Goal: Check status: Check status

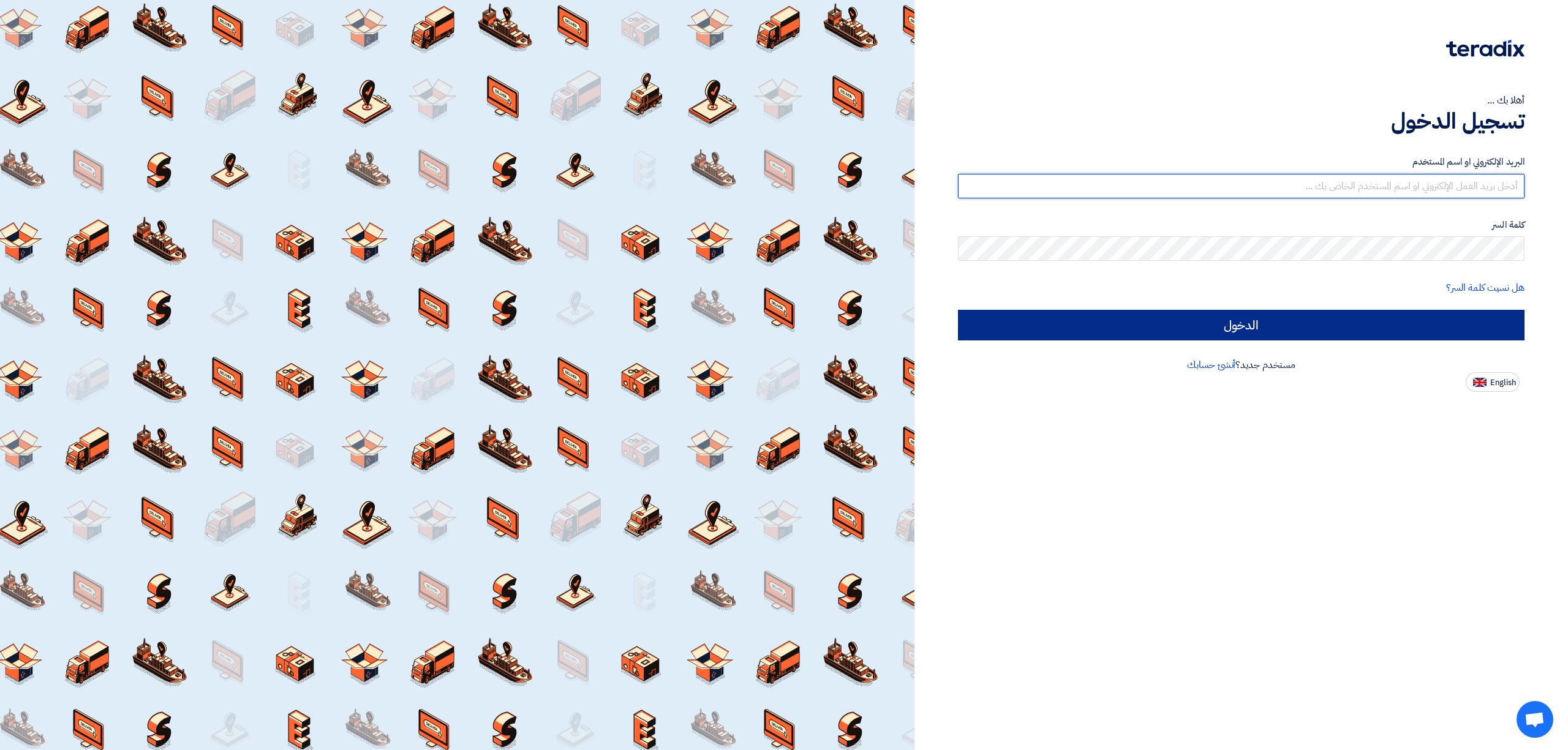
type input "[EMAIL_ADDRESS][DOMAIN_NAME]"
click at [1357, 327] on input "الدخول" at bounding box center [1241, 325] width 567 height 30
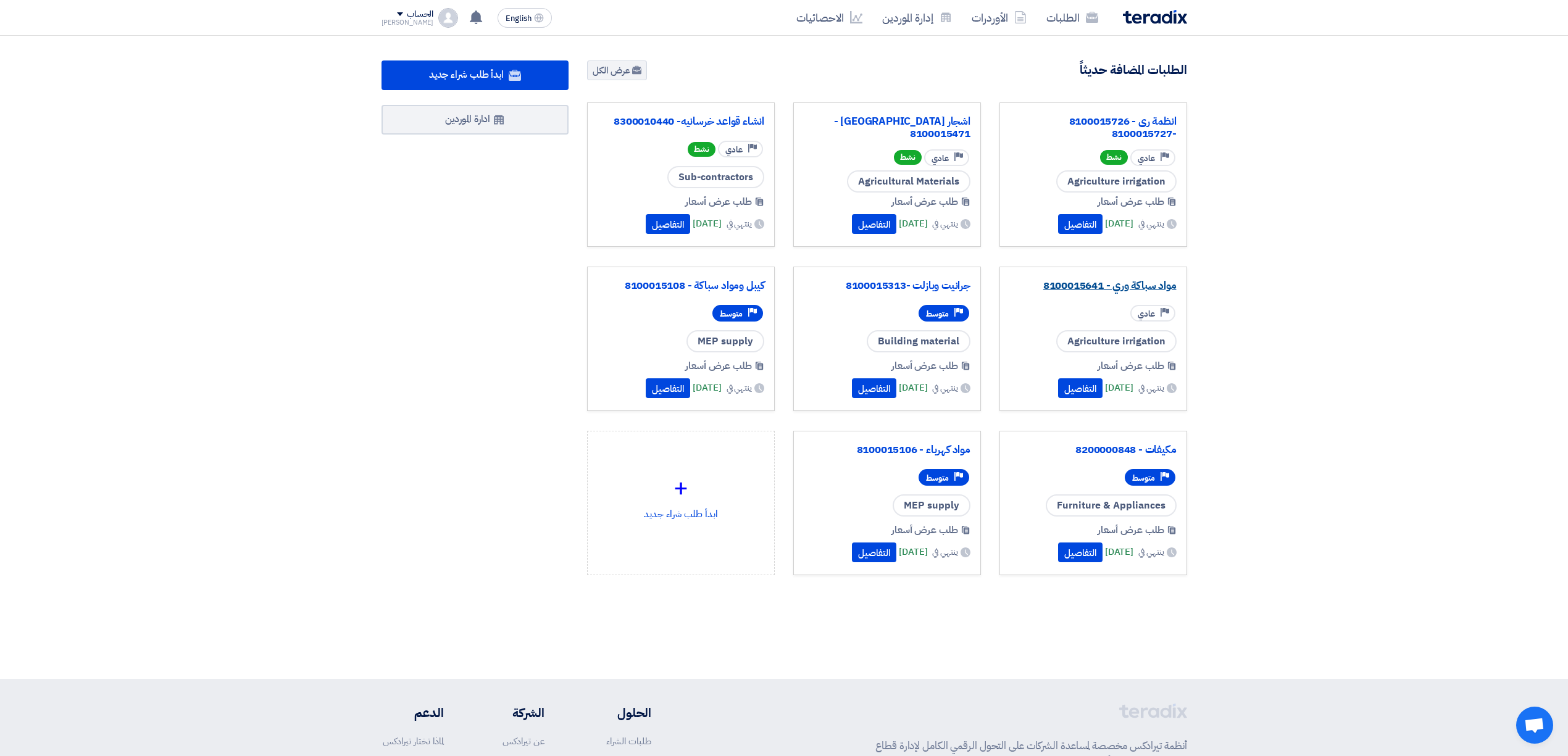
click at [1104, 284] on link "مواد سباكة وري - 8100015641" at bounding box center [1093, 286] width 167 height 13
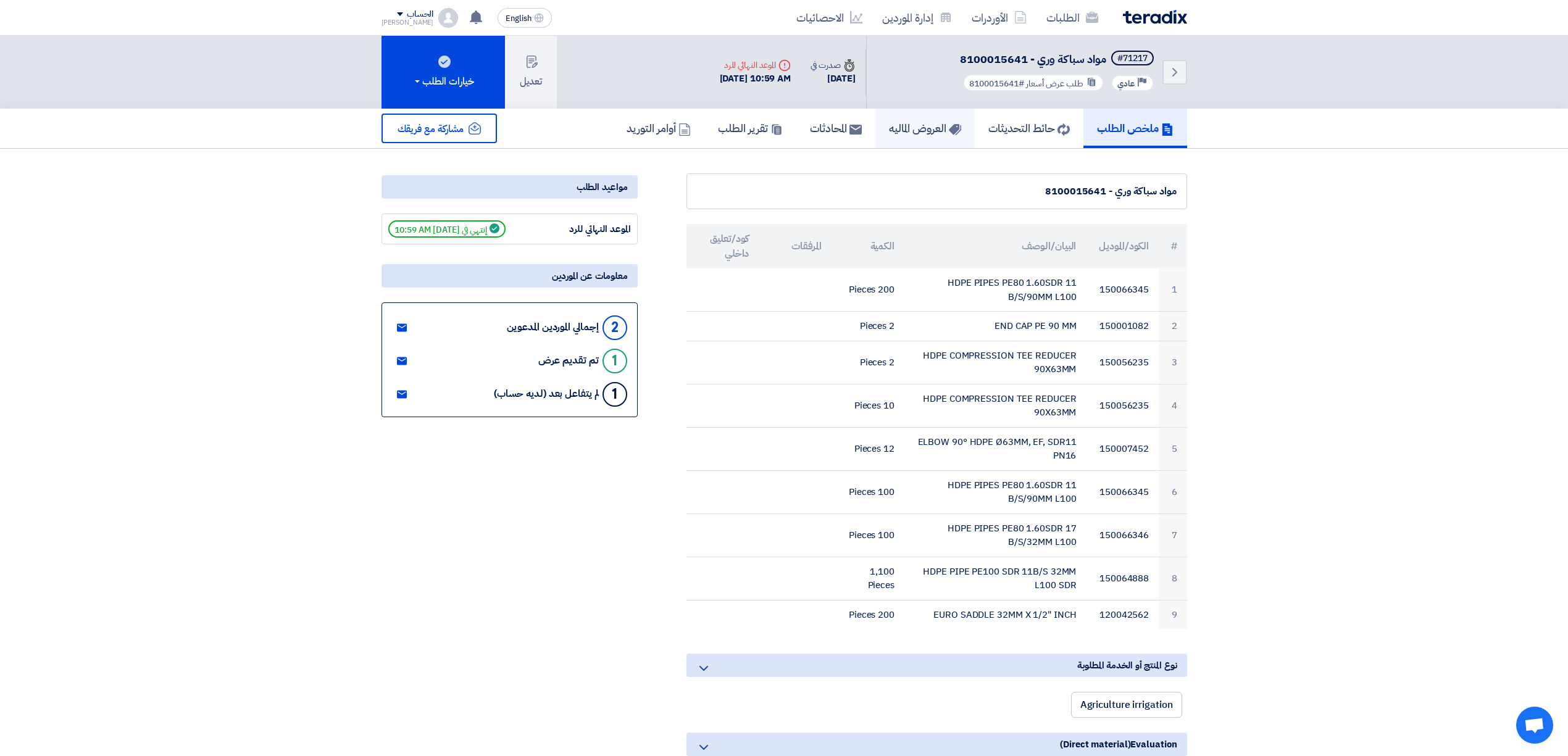
click at [906, 128] on h5 "العروض الماليه" at bounding box center [925, 128] width 73 height 14
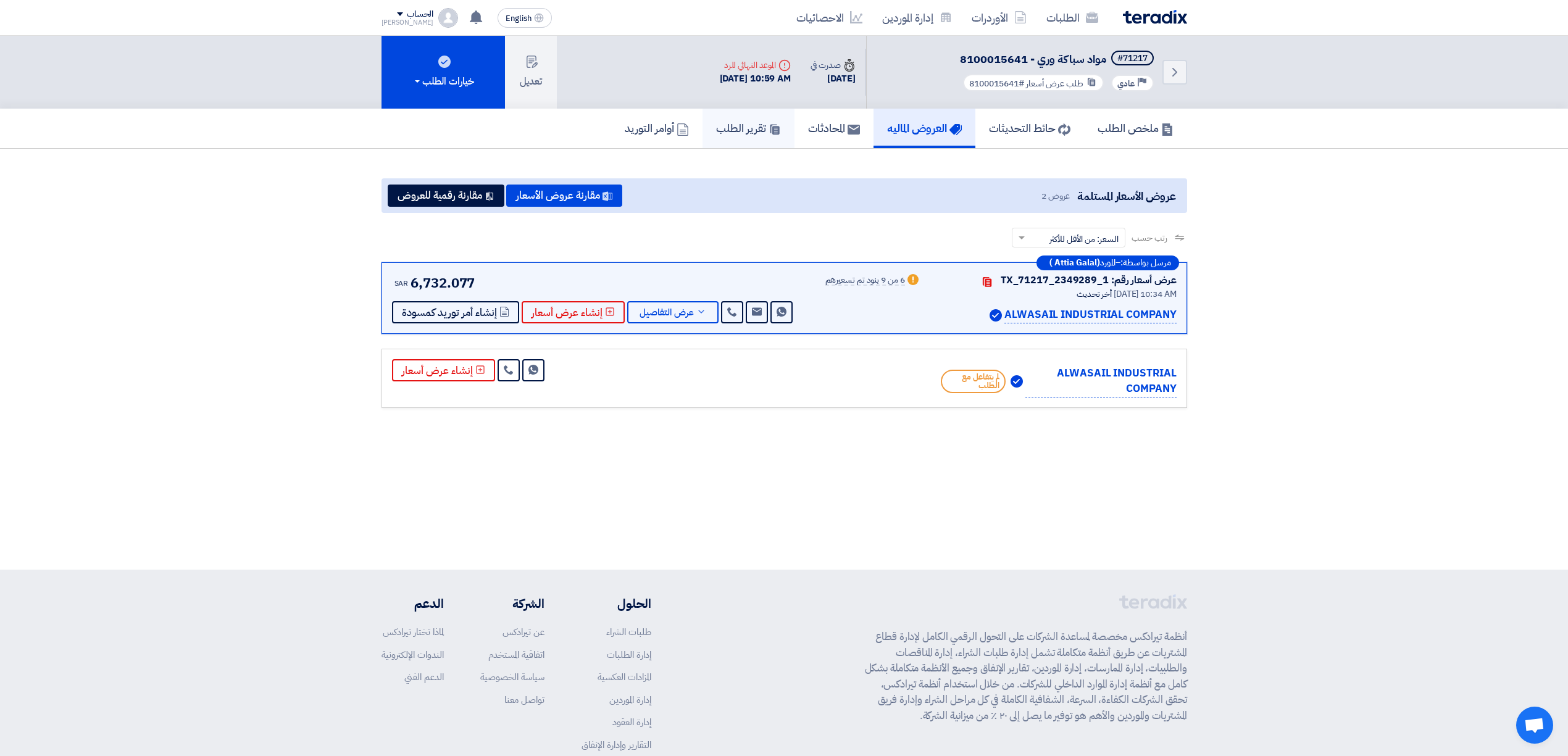
click at [752, 134] on h5 "تقرير الطلب" at bounding box center [748, 128] width 65 height 14
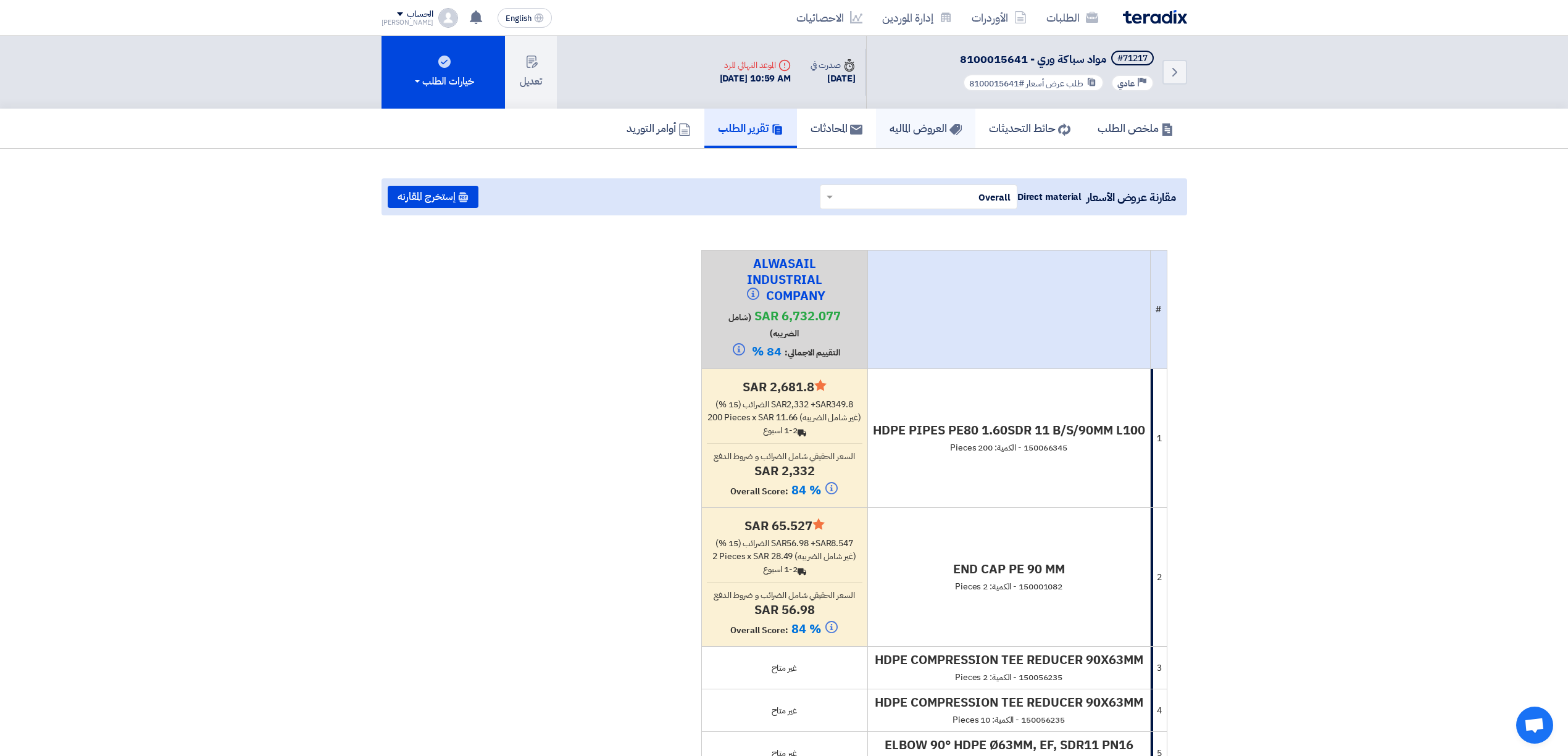
click at [896, 137] on link "العروض الماليه" at bounding box center [926, 128] width 100 height 39
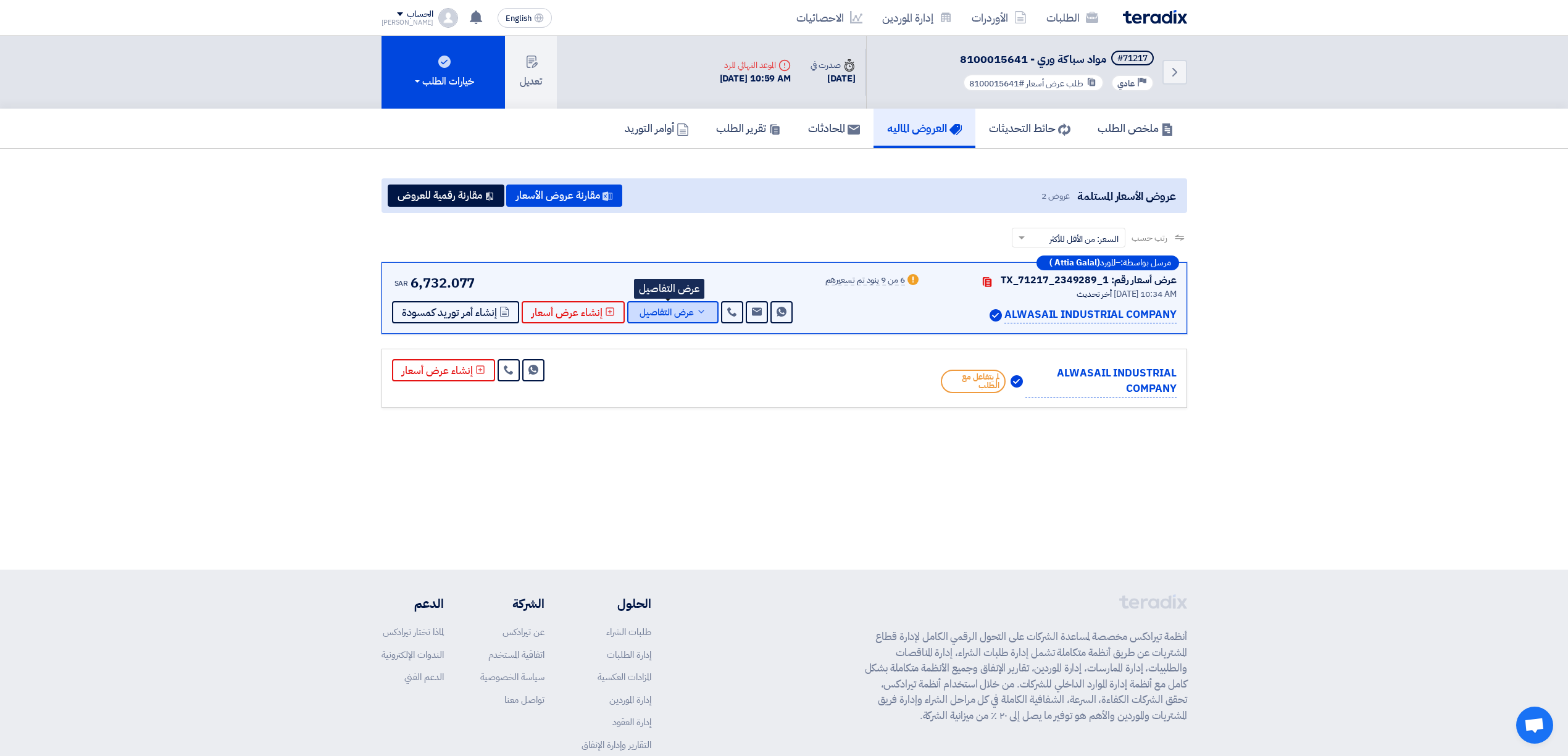
click at [675, 309] on span "عرض التفاصيل" at bounding box center [666, 312] width 55 height 9
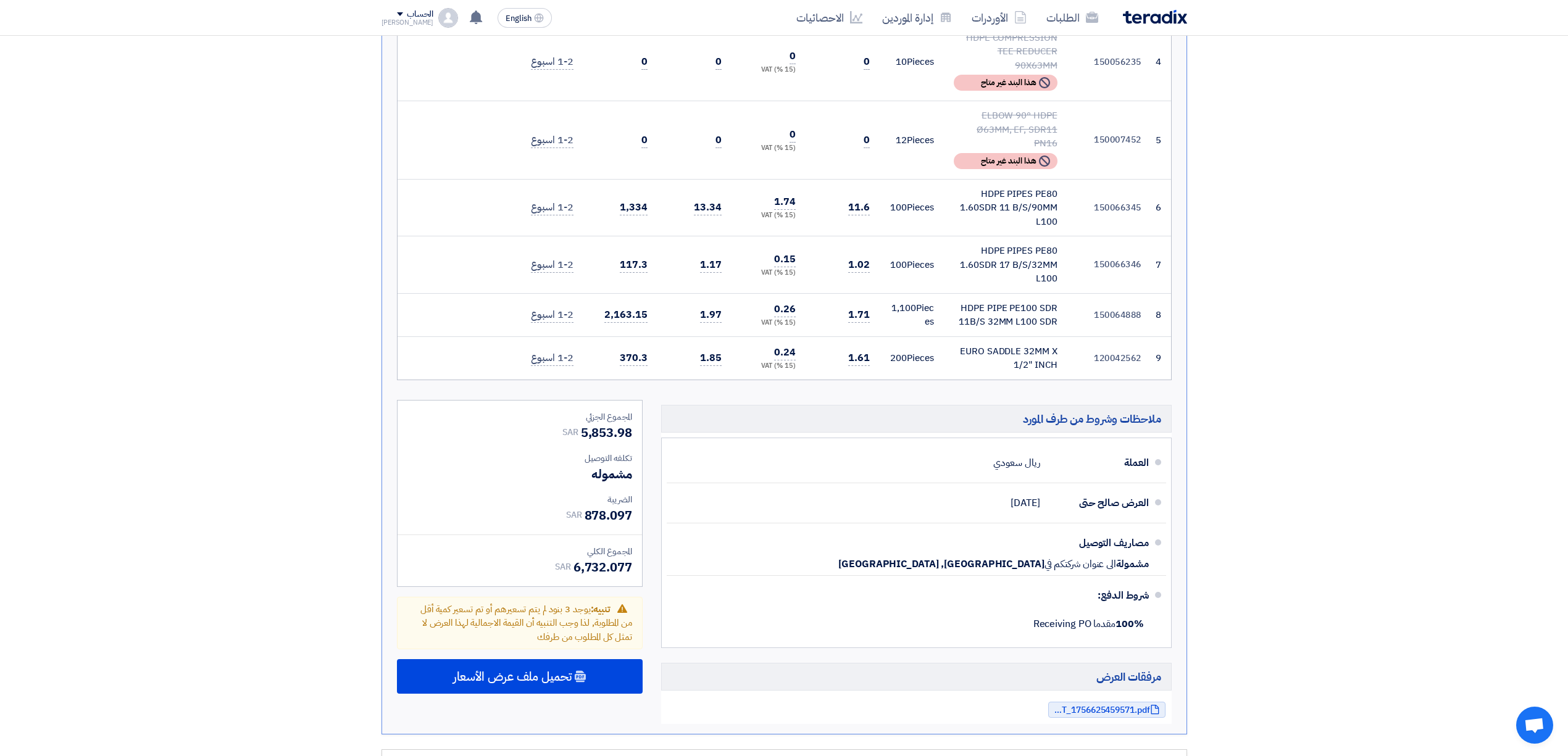
scroll to position [658, 0]
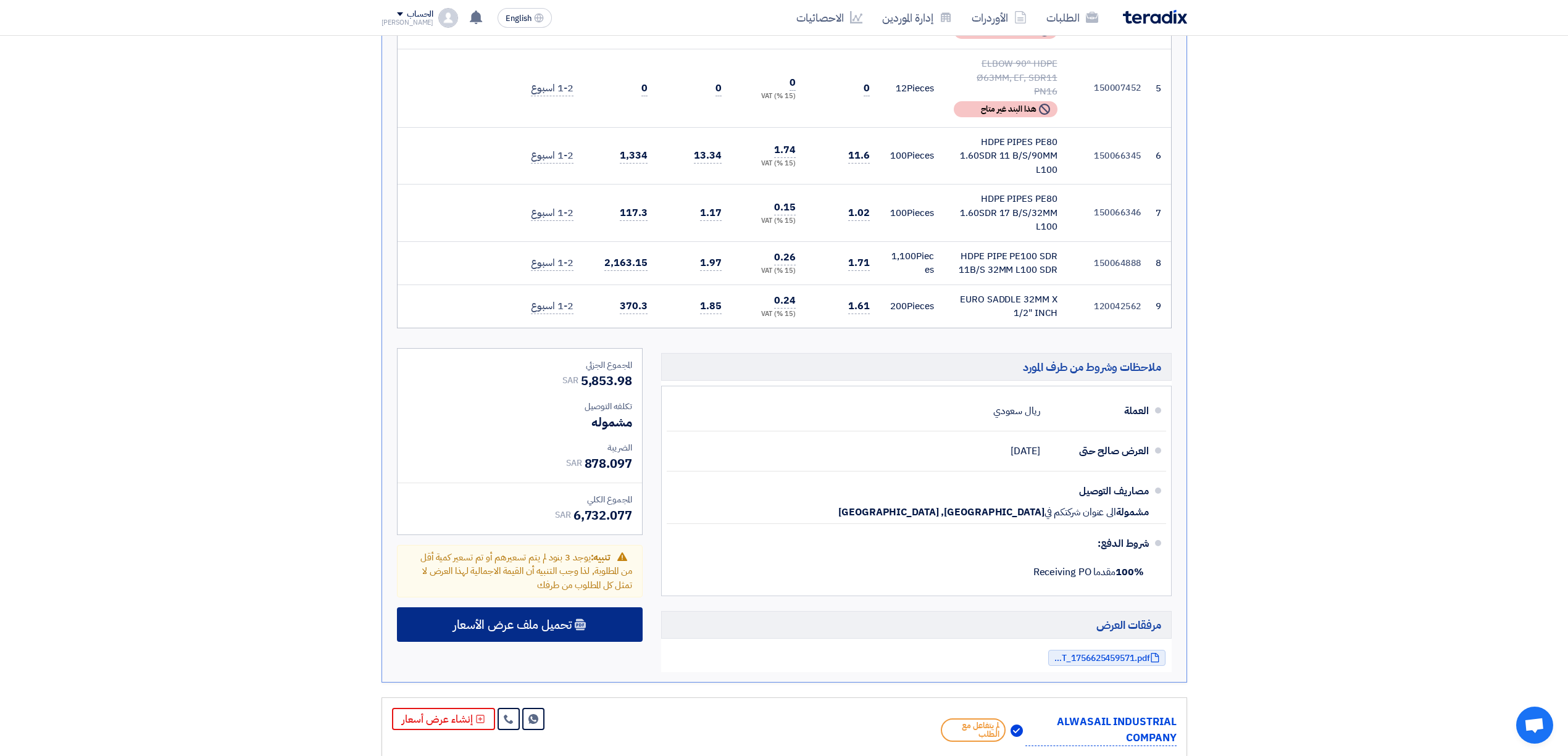
click at [555, 619] on span "تحميل ملف عرض الأسعار" at bounding box center [512, 624] width 118 height 11
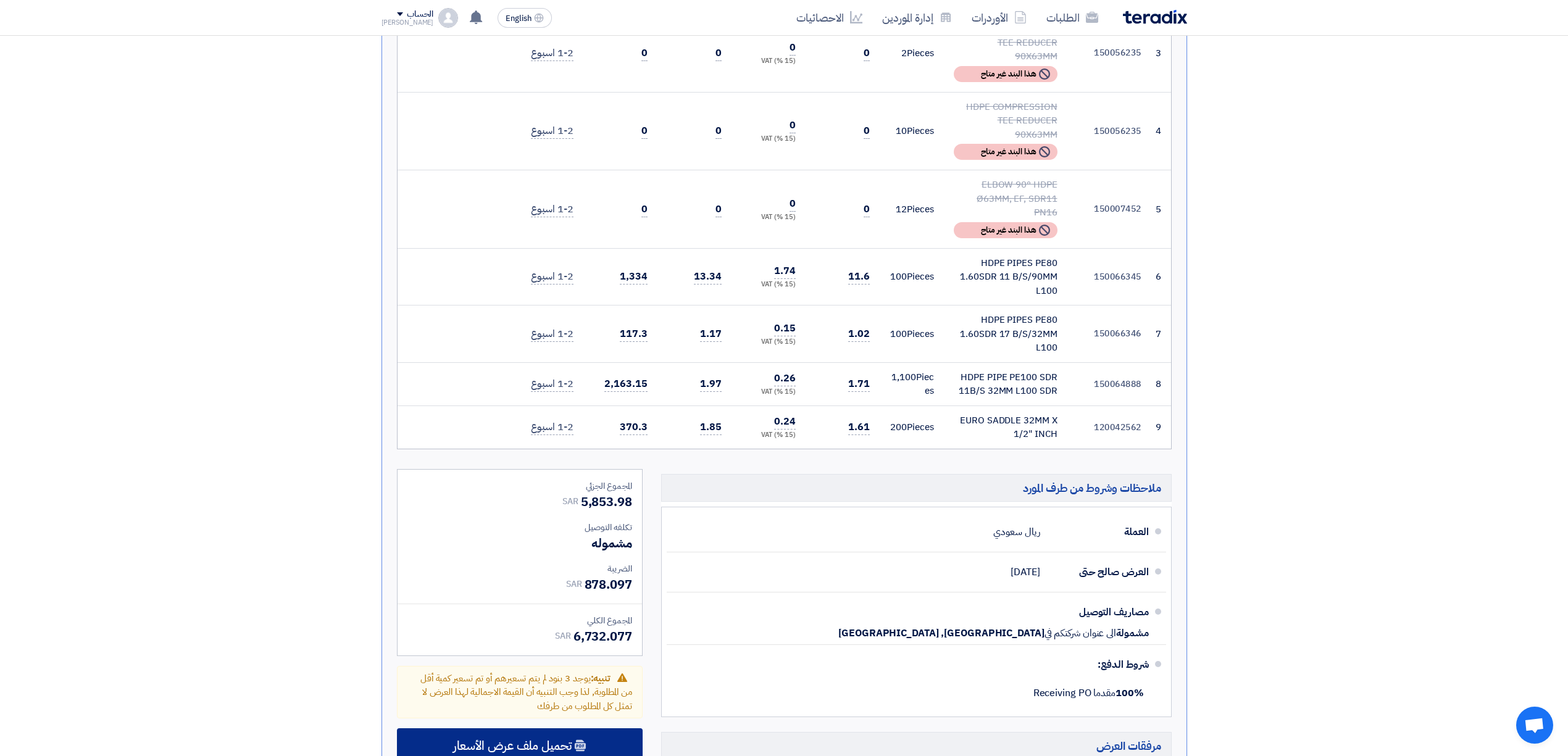
scroll to position [700, 0]
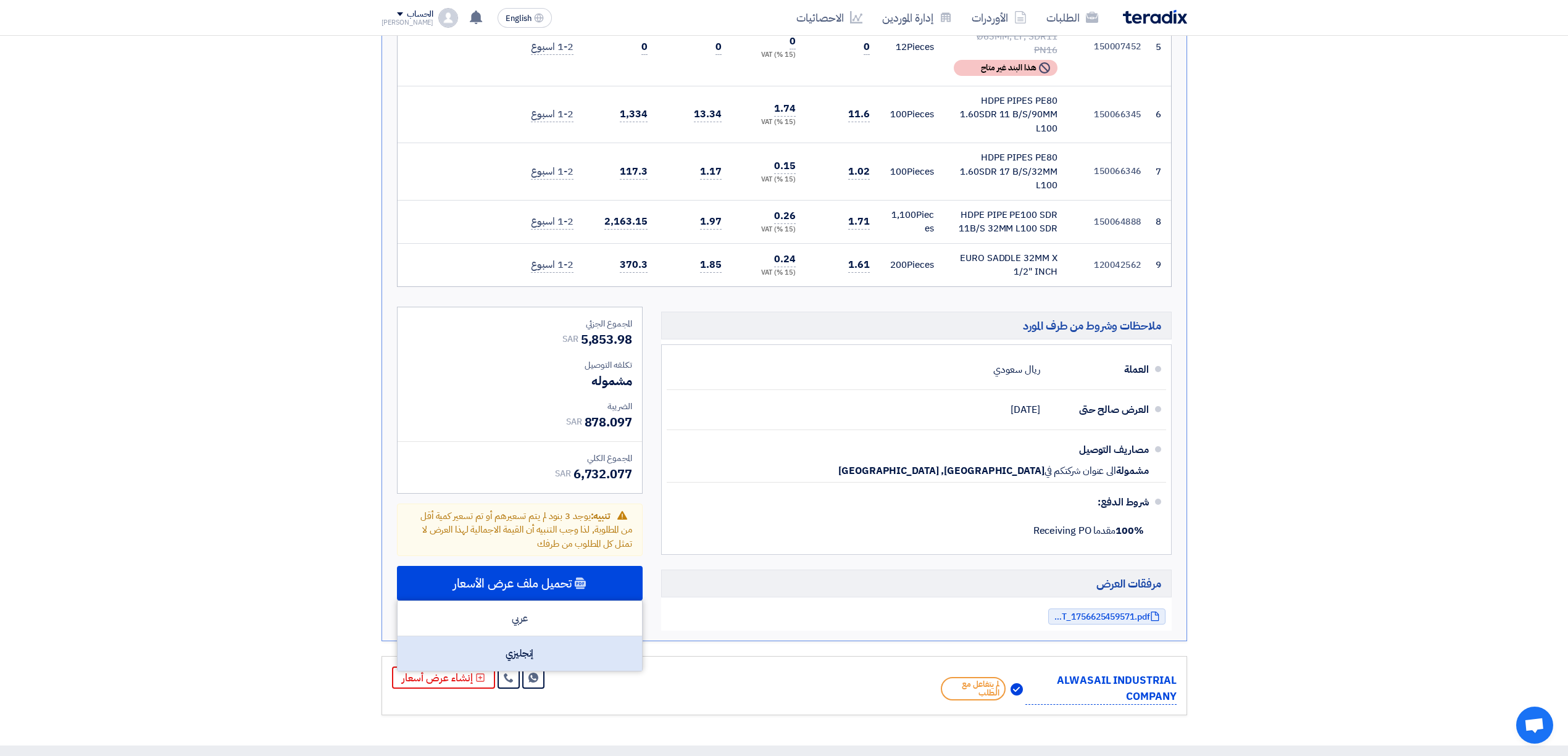
click at [544, 646] on div "إنجليزي" at bounding box center [519, 654] width 245 height 35
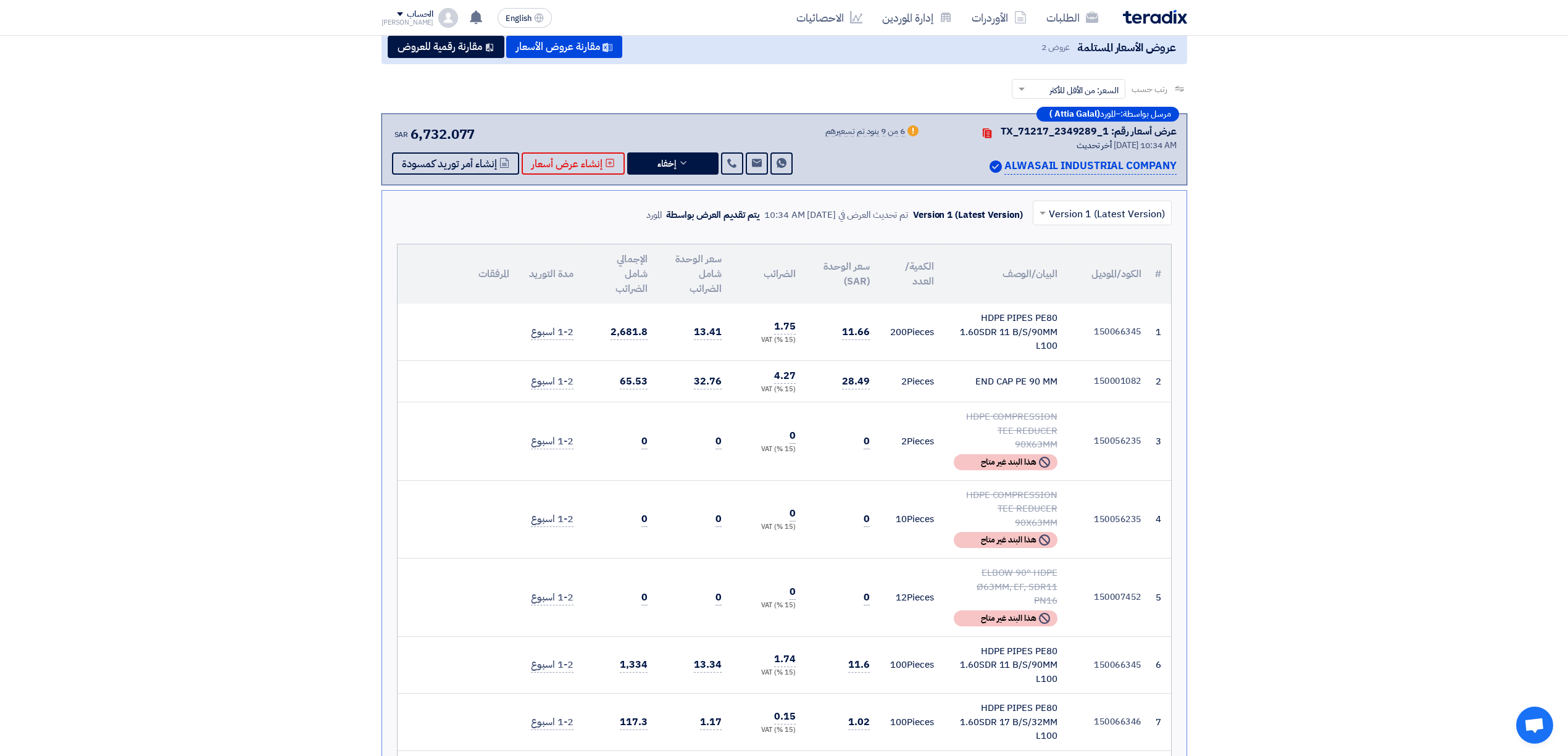
scroll to position [0, 0]
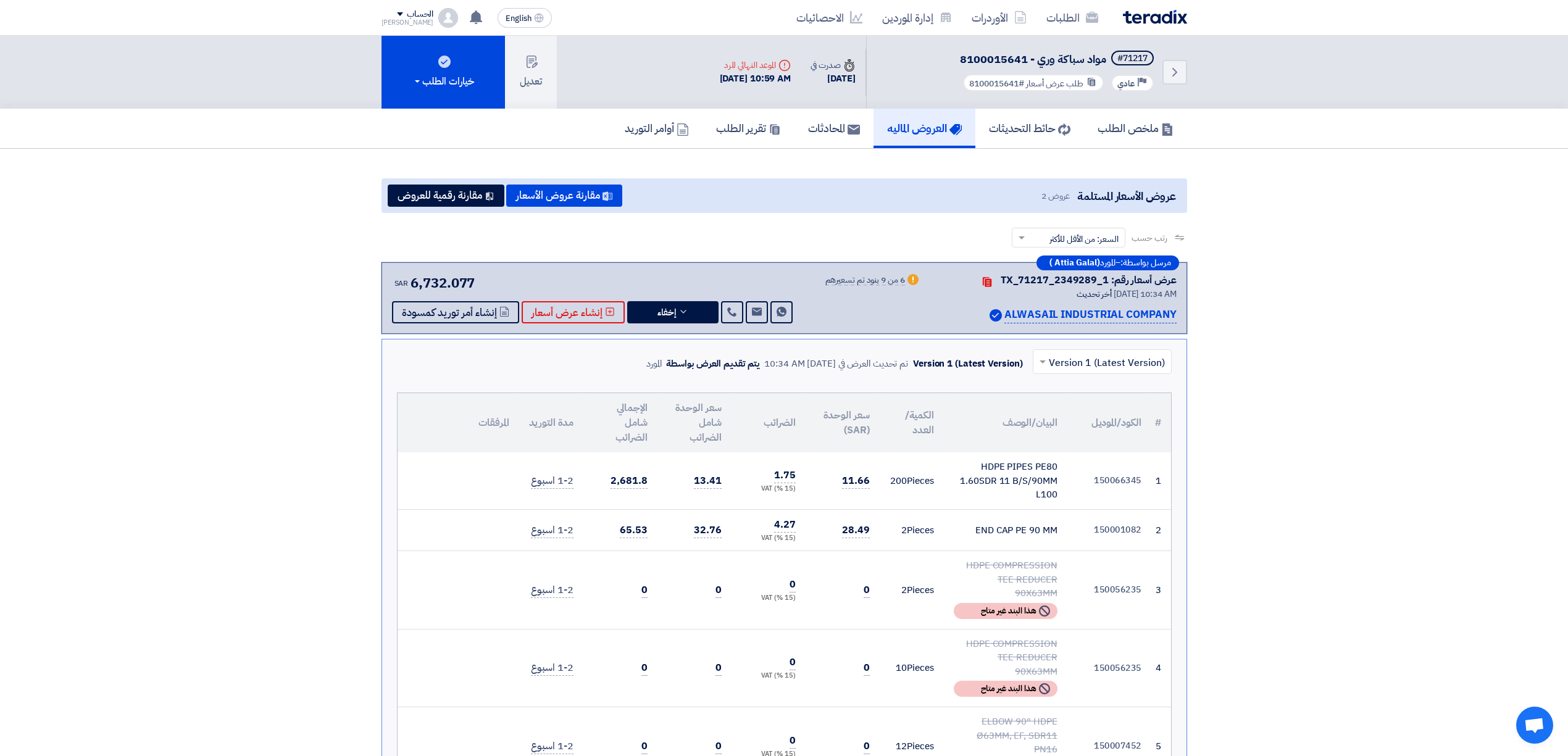
click at [1145, 13] on img at bounding box center [1155, 17] width 65 height 14
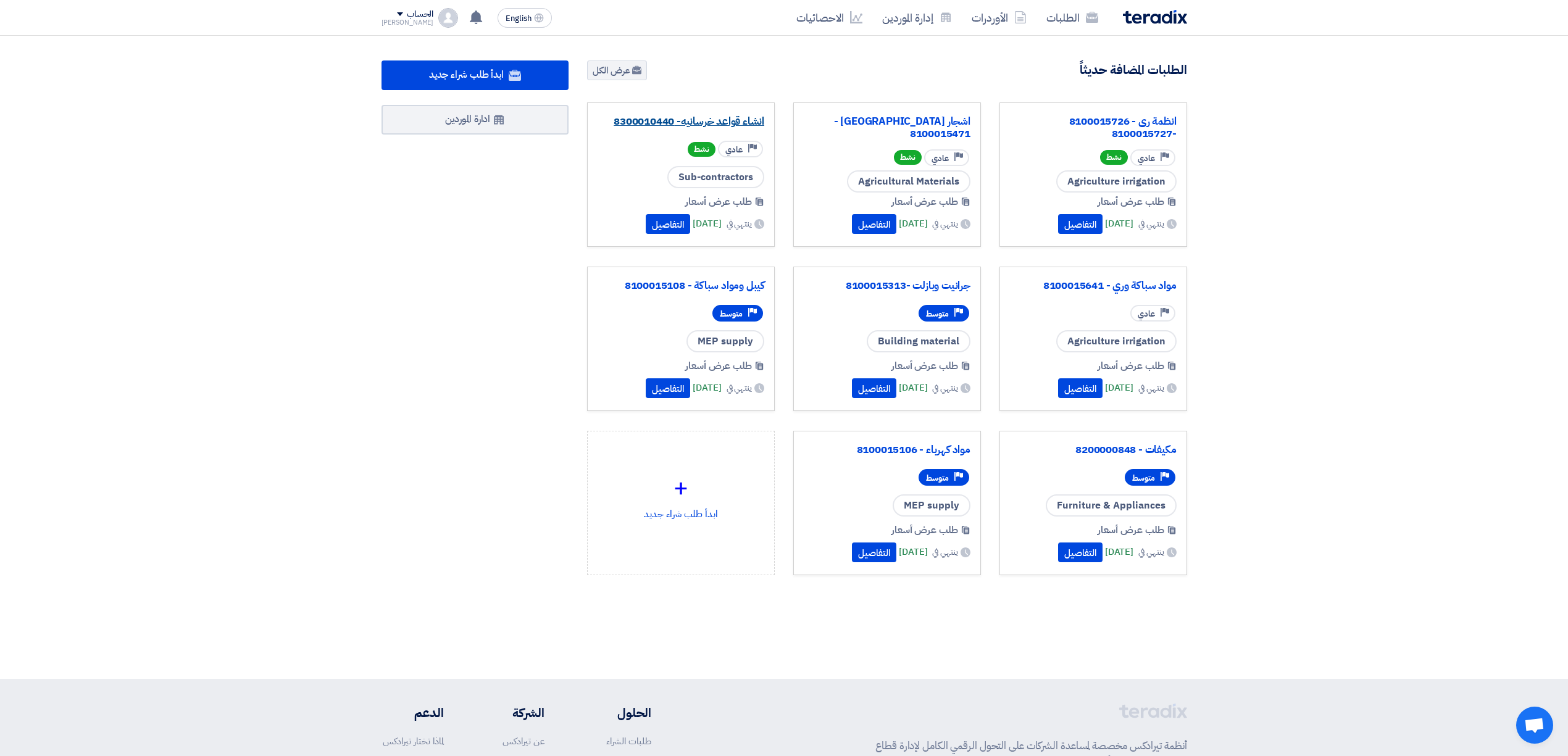
click at [718, 120] on link "انشاء قواعد خرسانيه- 8300010440" at bounding box center [681, 122] width 167 height 13
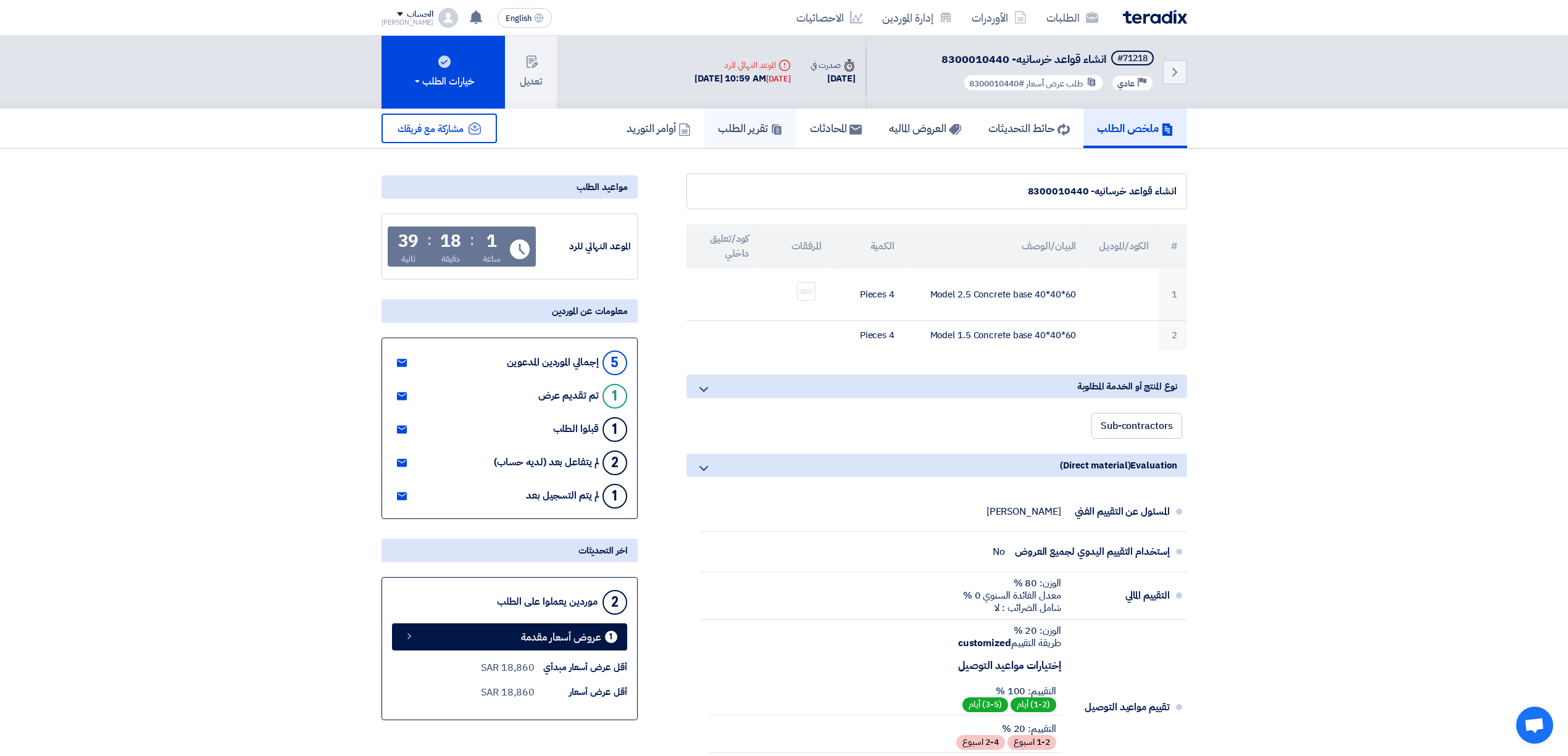
click at [718, 121] on h5 "تقرير الطلب" at bounding box center [750, 128] width 65 height 14
